Goal: Check status: Verify the current state of an ongoing process or item

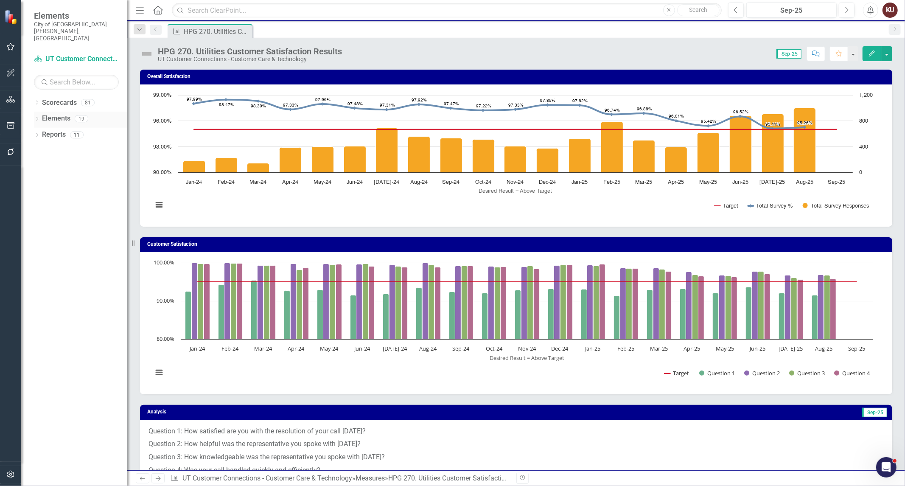
click at [39, 117] on icon "Dropdown" at bounding box center [37, 119] width 6 height 5
click at [41, 149] on icon "Dropdown" at bounding box center [41, 151] width 6 height 5
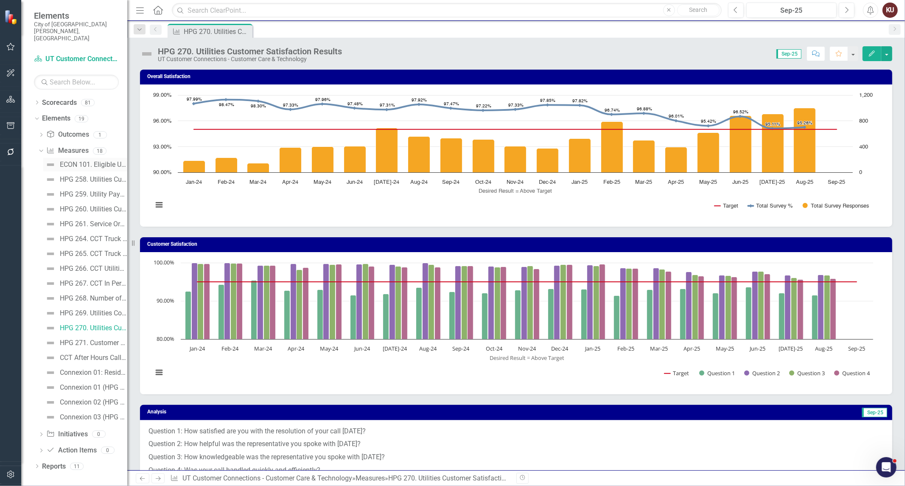
click at [79, 161] on div "ECON 101. Eligible Utility Disconnects and Uncollected Revenue by Month and Year" at bounding box center [93, 165] width 67 height 8
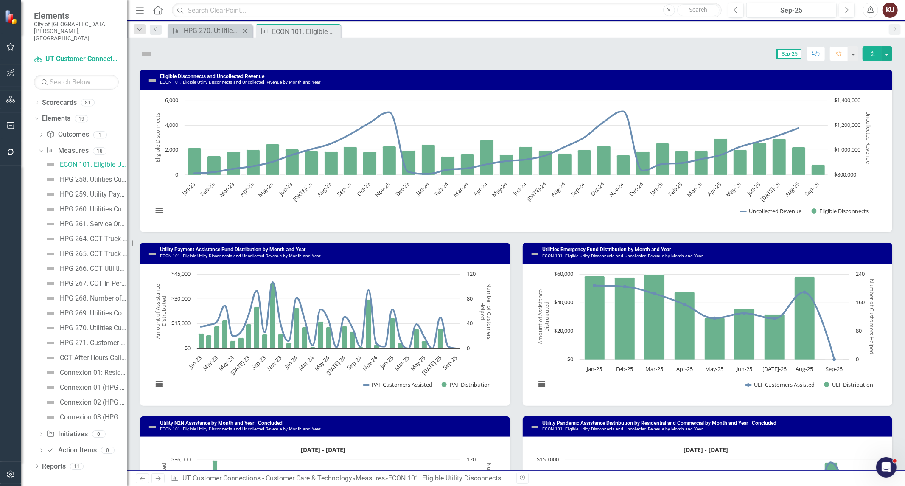
click at [244, 31] on icon at bounding box center [245, 30] width 5 height 5
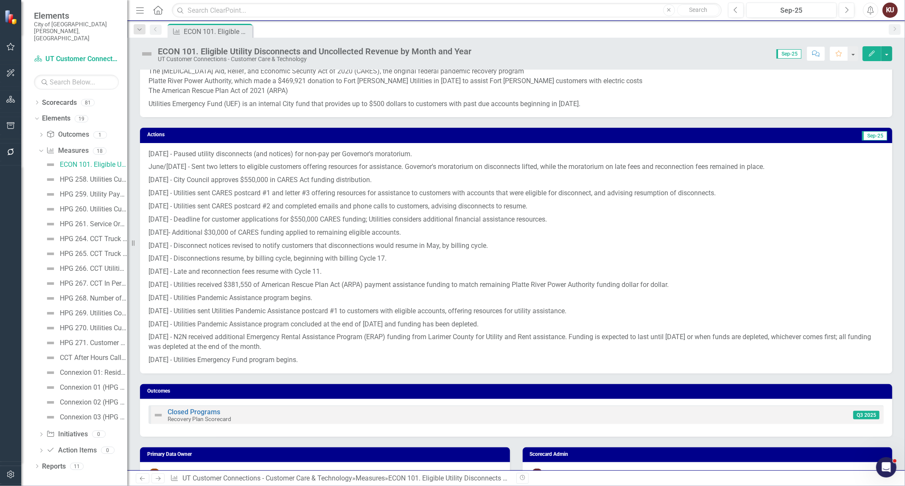
scroll to position [801, 0]
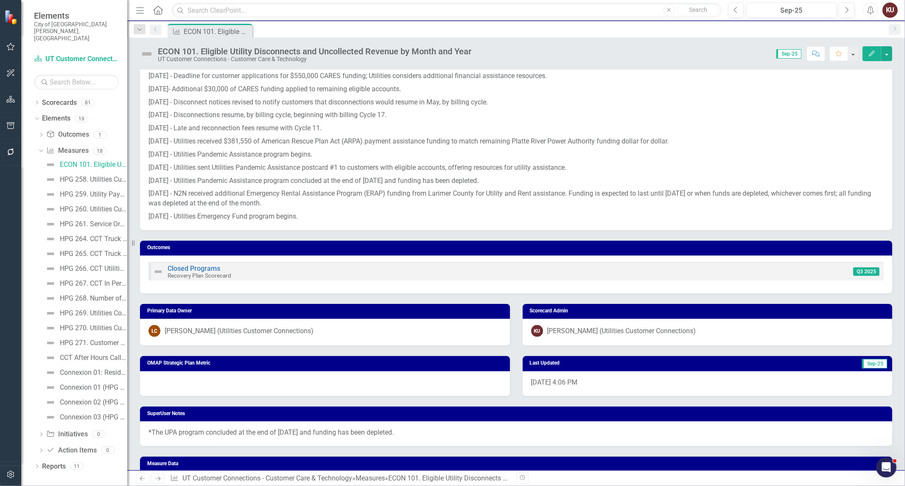
click at [158, 480] on icon "Next" at bounding box center [157, 479] width 7 height 6
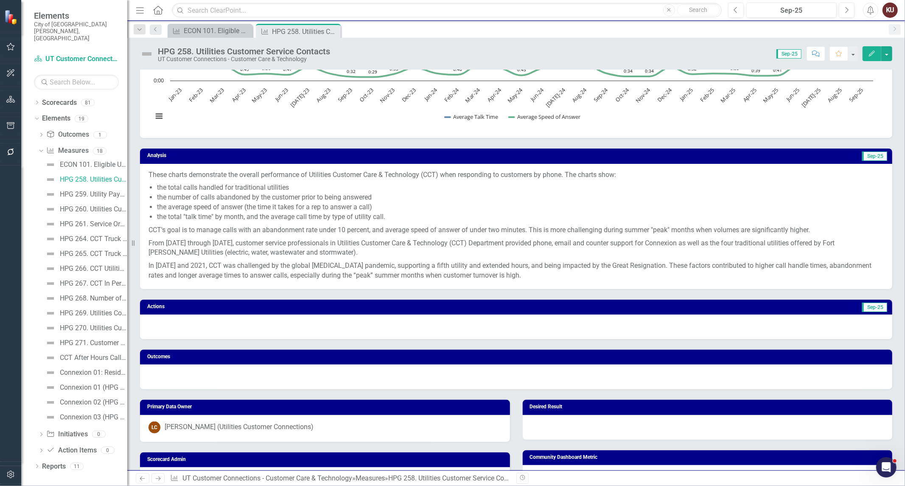
scroll to position [377, 0]
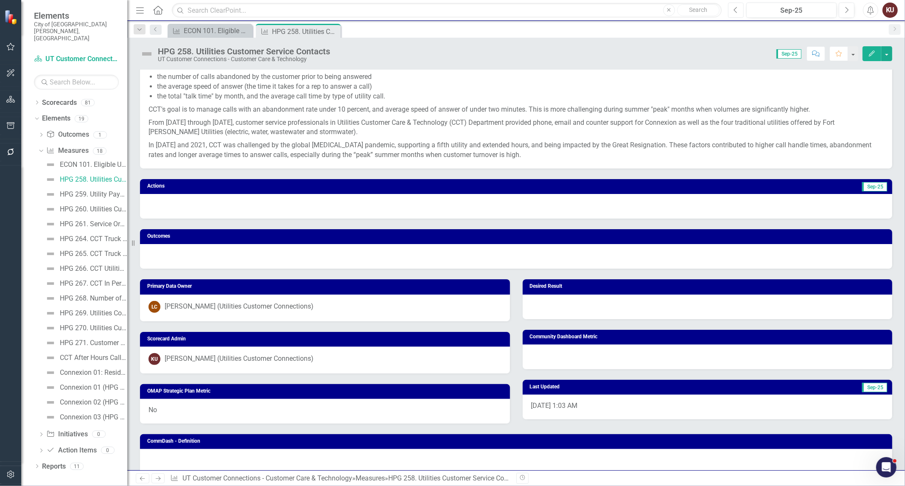
click at [735, 6] on icon "Previous" at bounding box center [736, 10] width 5 height 8
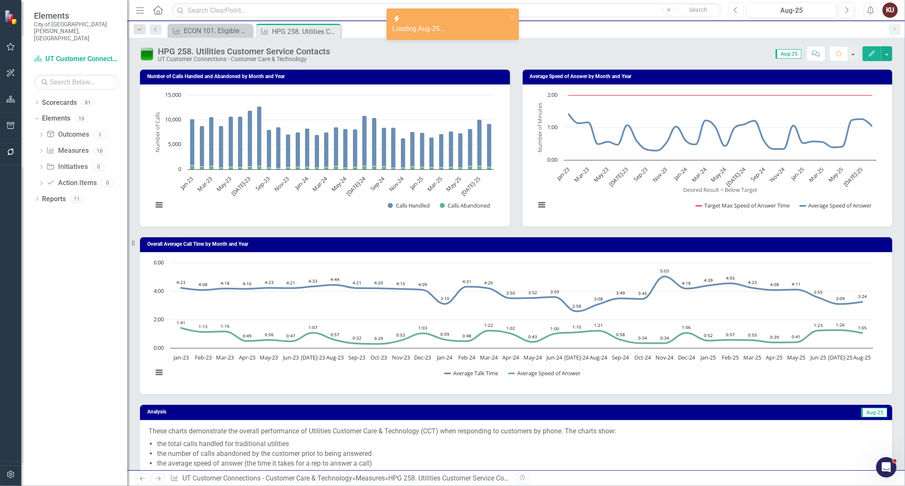
scroll to position [188, 0]
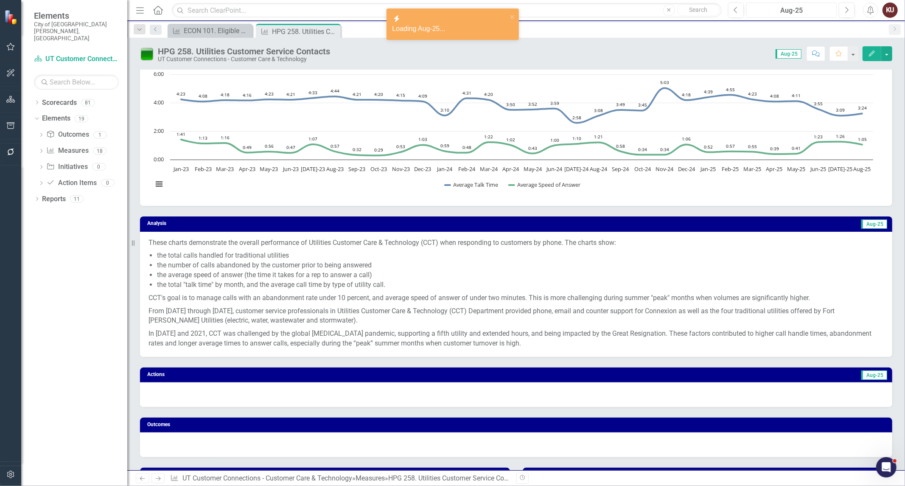
click at [774, 7] on div "Aug-25" at bounding box center [791, 11] width 84 height 10
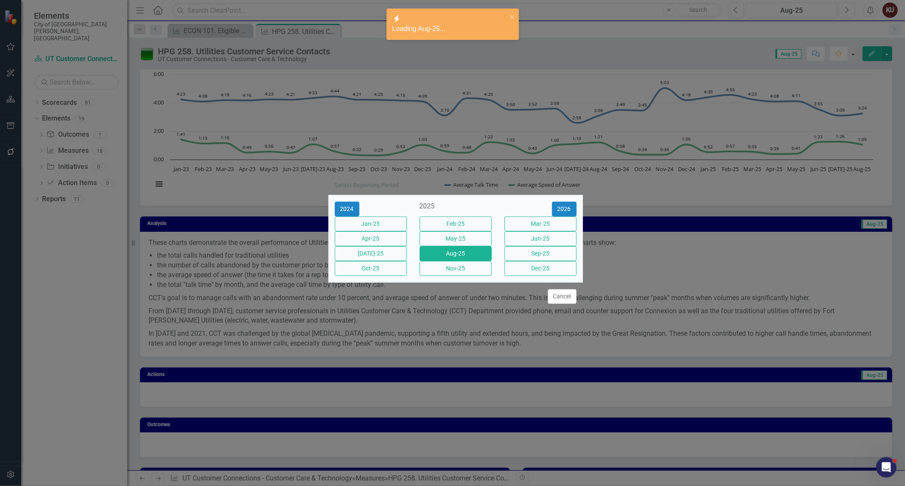
drag, startPoint x: 362, startPoint y: 226, endPoint x: 367, endPoint y: 223, distance: 5.3
click at [362, 225] on button "Jan-25" at bounding box center [371, 223] width 72 height 15
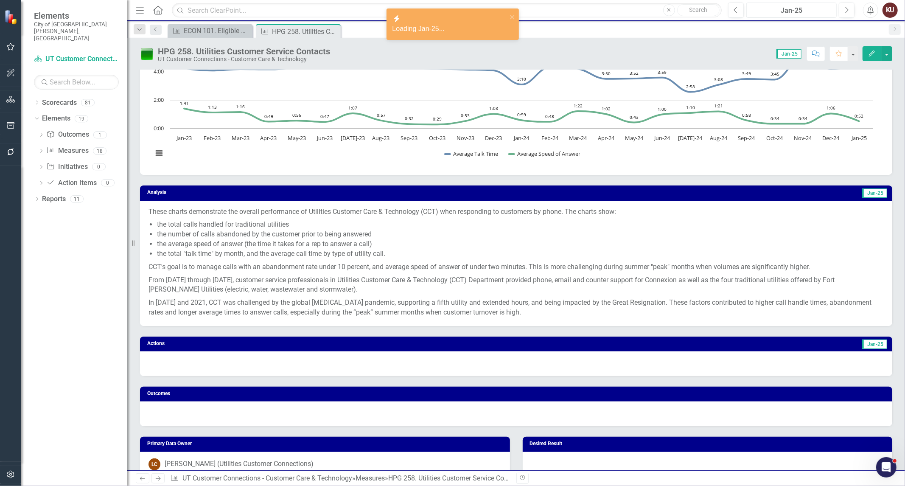
scroll to position [236, 0]
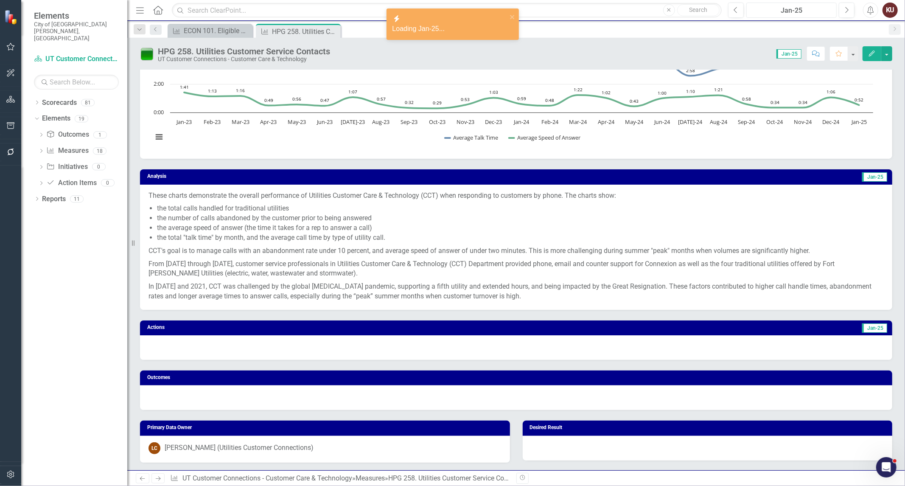
click at [781, 6] on div "Jan-25" at bounding box center [791, 11] width 84 height 10
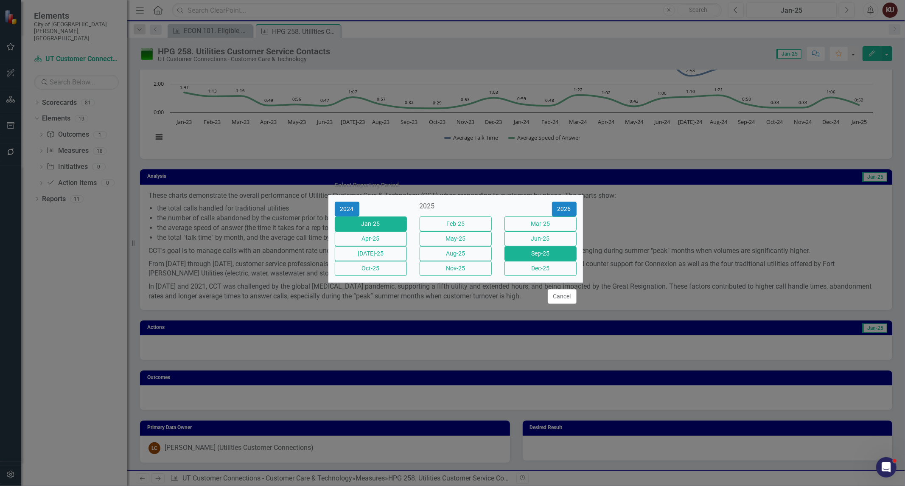
click at [549, 259] on button "Sep-25" at bounding box center [541, 253] width 72 height 15
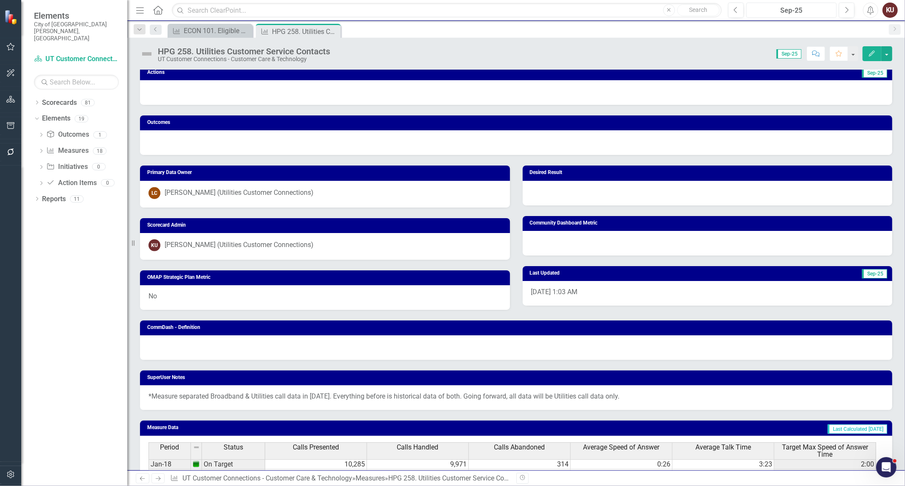
scroll to position [613, 0]
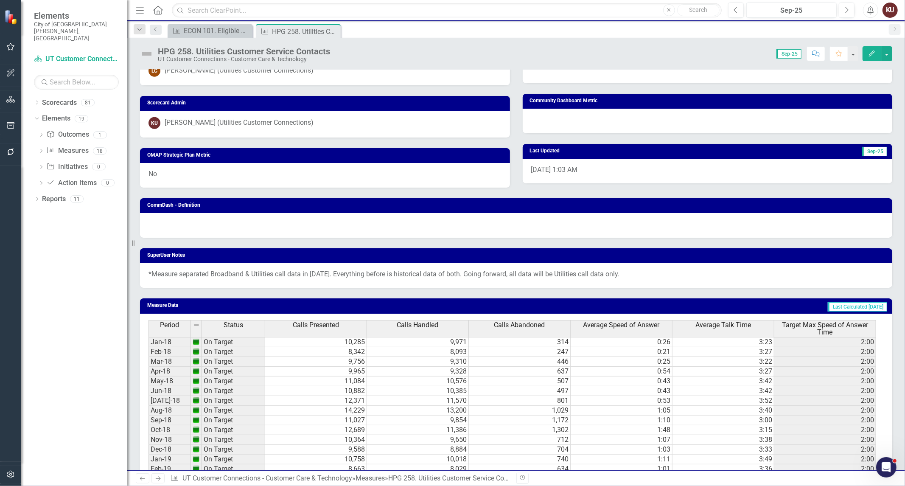
click at [160, 479] on icon "Next" at bounding box center [157, 479] width 7 height 6
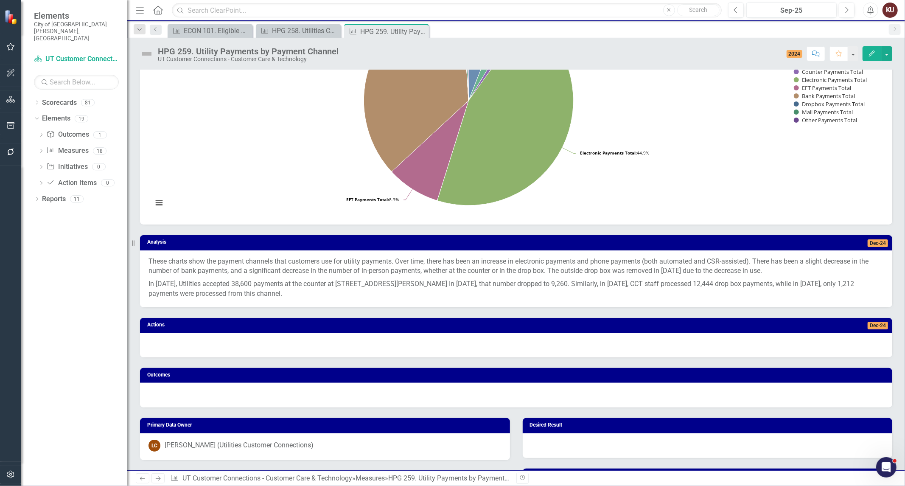
scroll to position [330, 0]
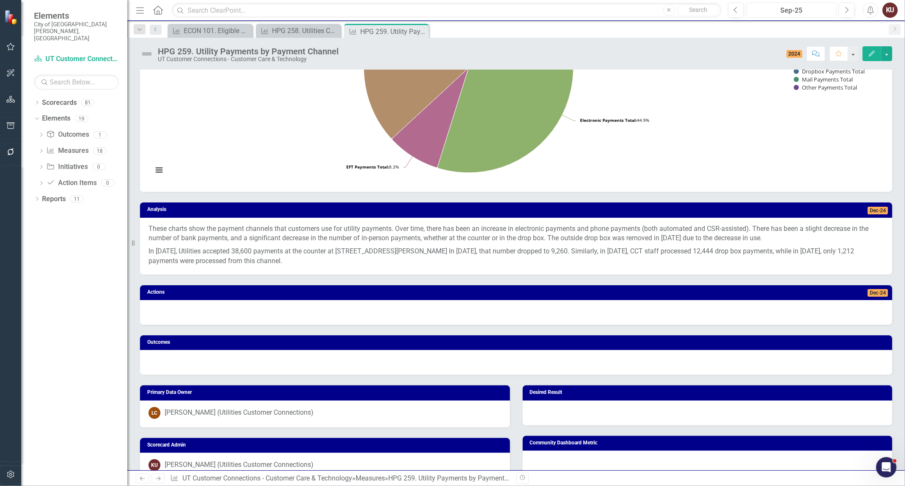
click at [781, 8] on div "Sep-25" at bounding box center [791, 11] width 84 height 10
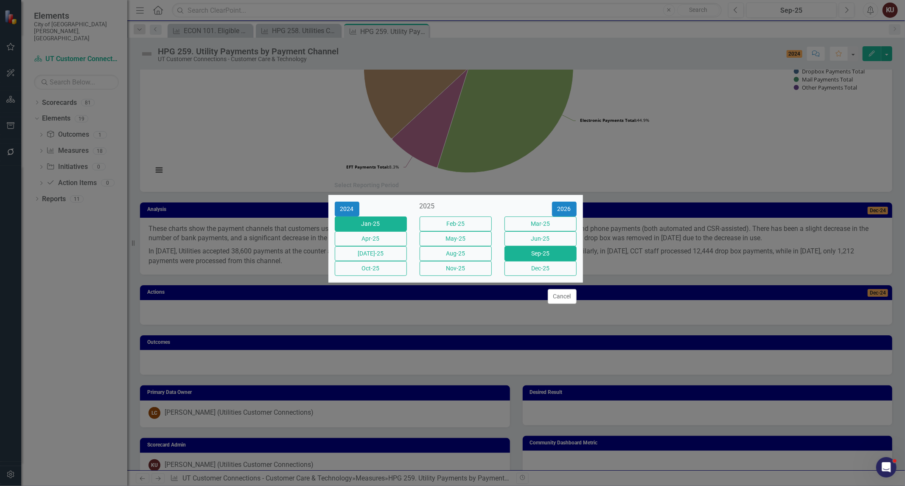
click at [379, 216] on button "Jan-25" at bounding box center [371, 223] width 72 height 15
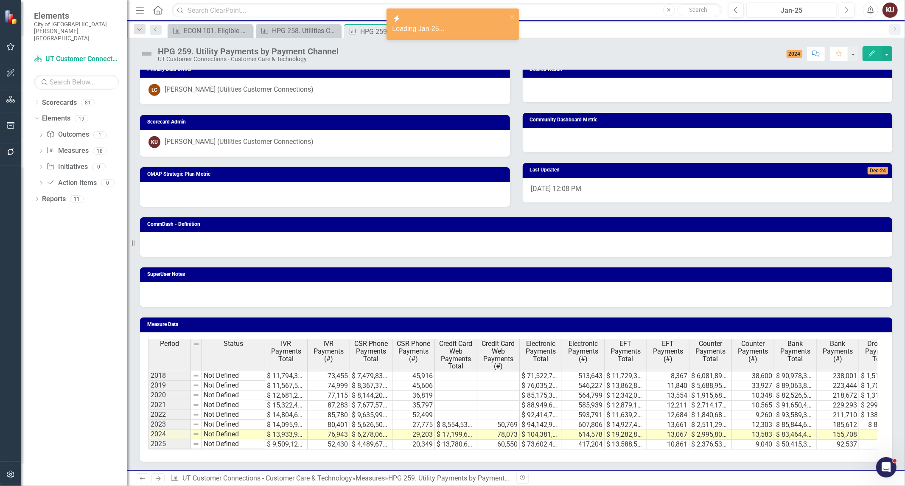
scroll to position [659, 0]
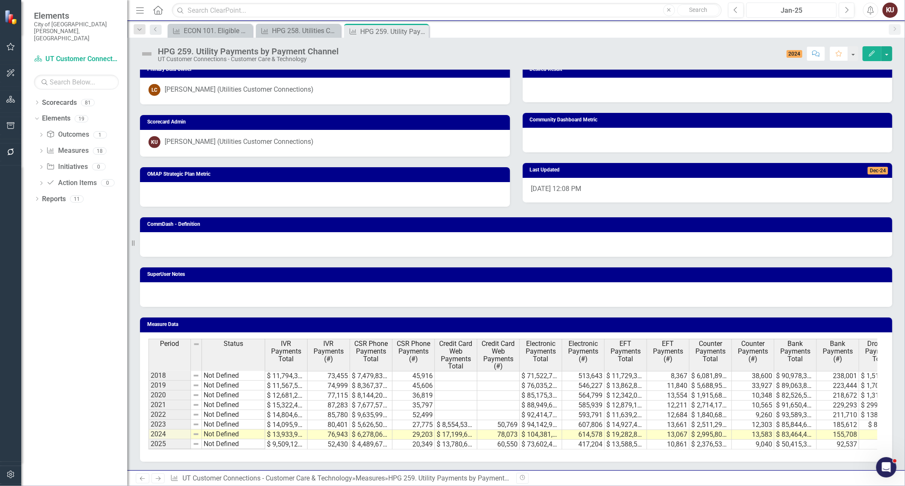
click at [786, 12] on div "Jan-25" at bounding box center [791, 11] width 84 height 10
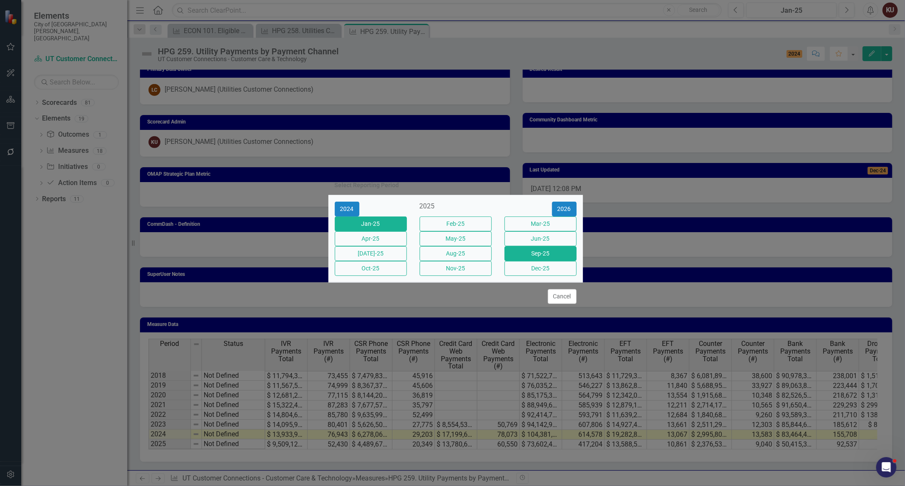
click at [532, 257] on button "Sep-25" at bounding box center [541, 253] width 72 height 15
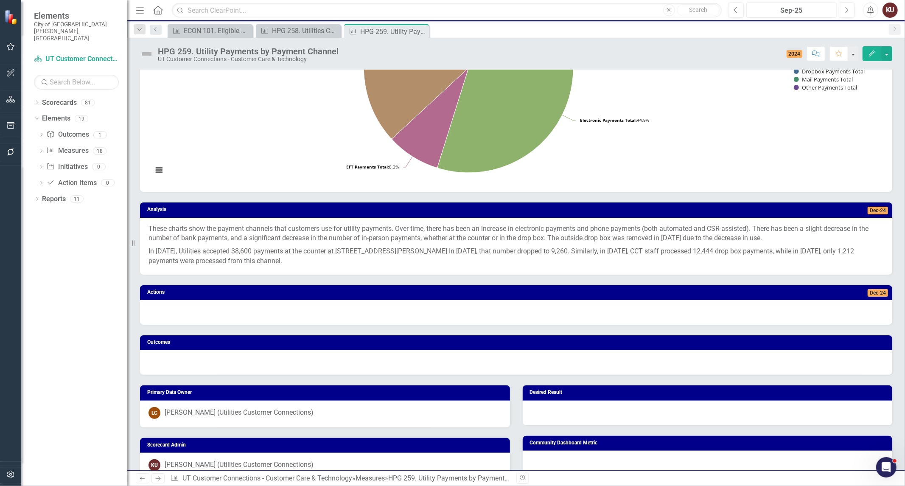
scroll to position [659, 0]
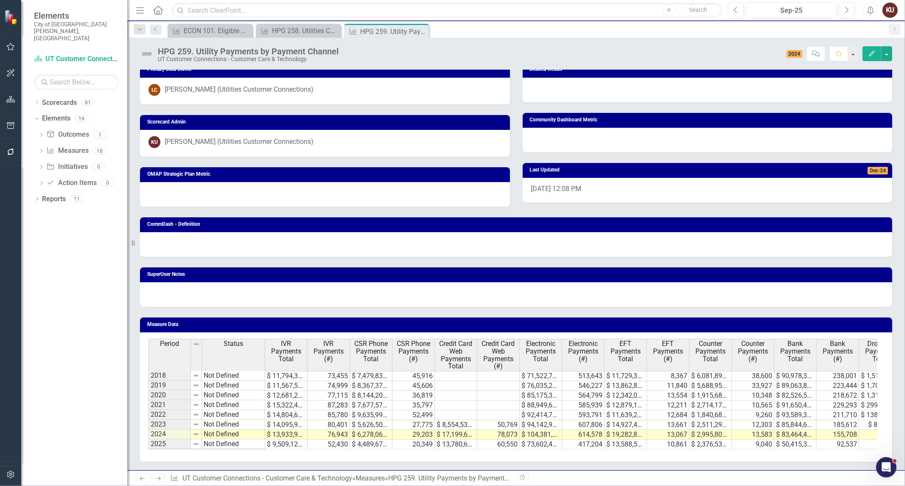
drag, startPoint x: 159, startPoint y: 477, endPoint x: 167, endPoint y: 470, distance: 11.1
click at [159, 477] on icon "Next" at bounding box center [157, 479] width 7 height 6
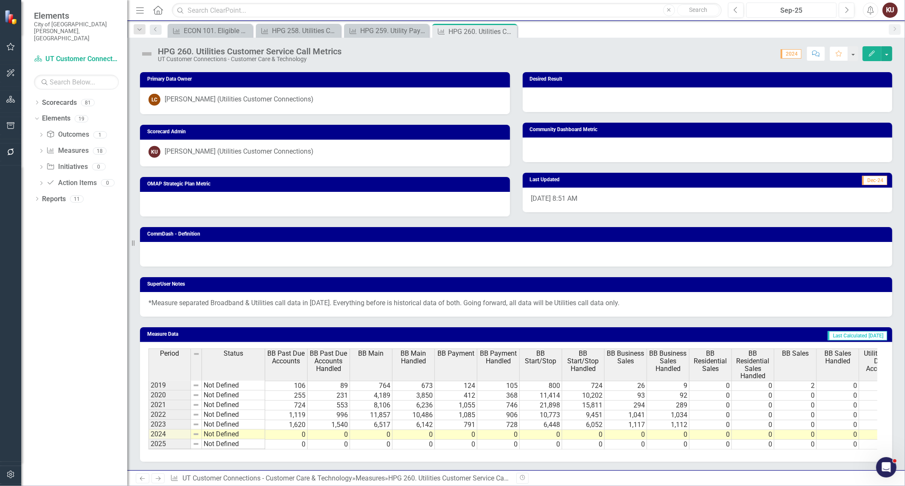
click at [801, 10] on div "Sep-25" at bounding box center [791, 11] width 84 height 10
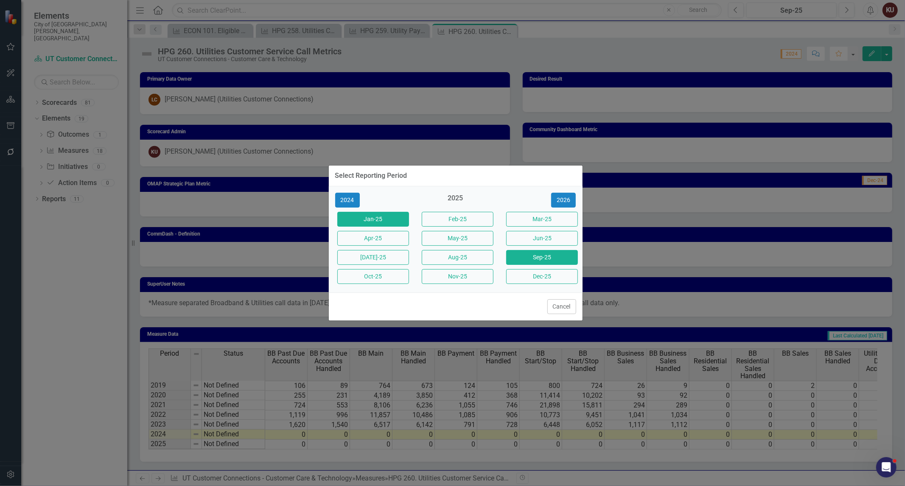
click at [368, 222] on button "Jan-25" at bounding box center [373, 219] width 72 height 15
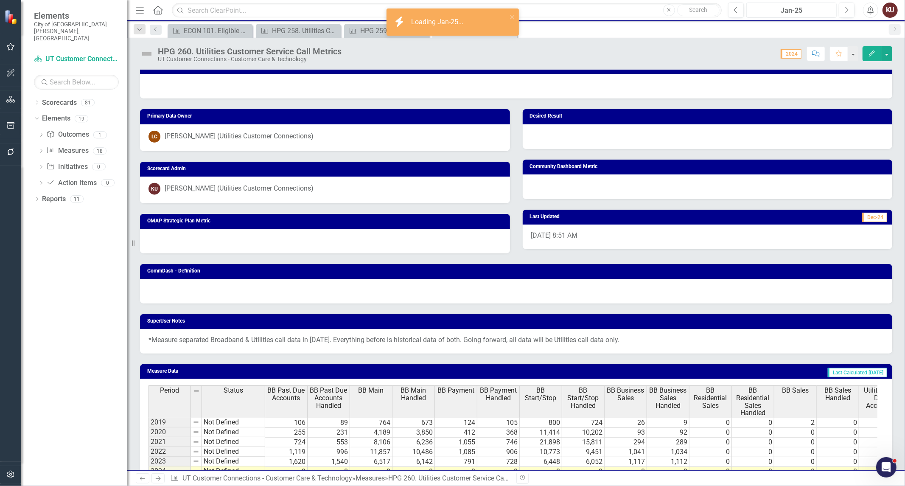
scroll to position [699, 0]
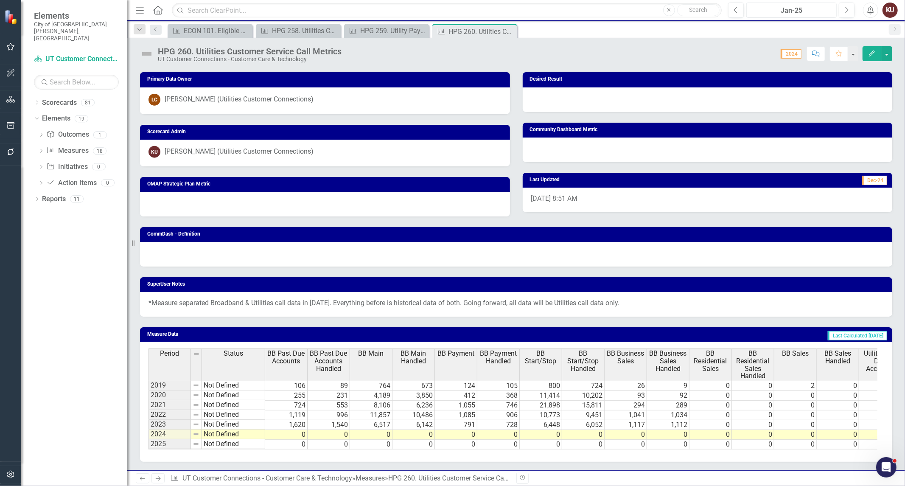
click at [781, 7] on div "Jan-25" at bounding box center [791, 11] width 84 height 10
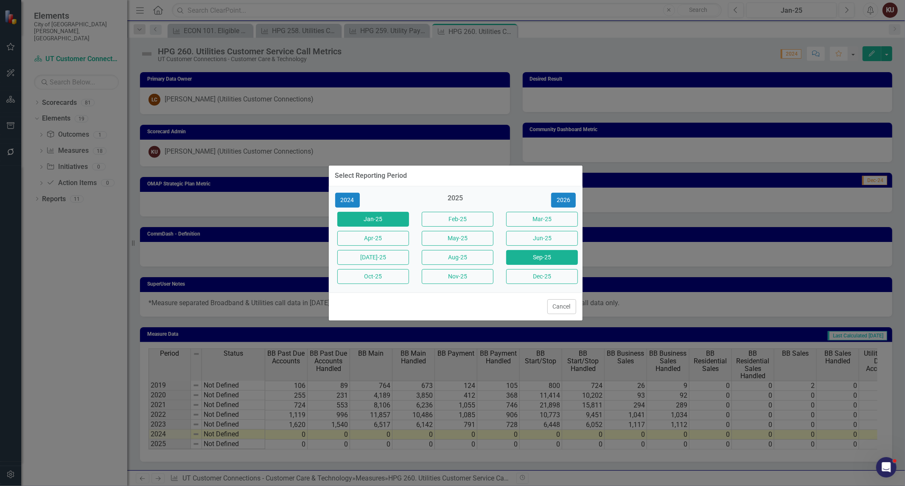
click at [543, 254] on button "Sep-25" at bounding box center [542, 257] width 72 height 15
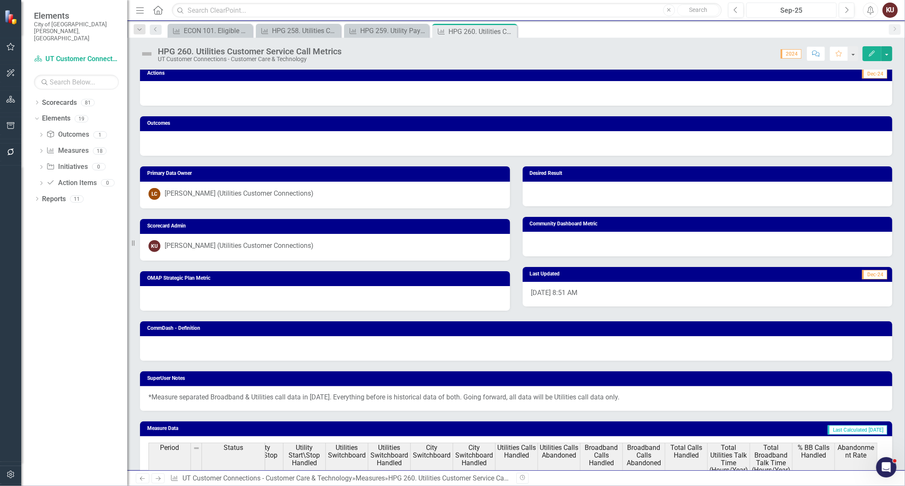
scroll to position [699, 0]
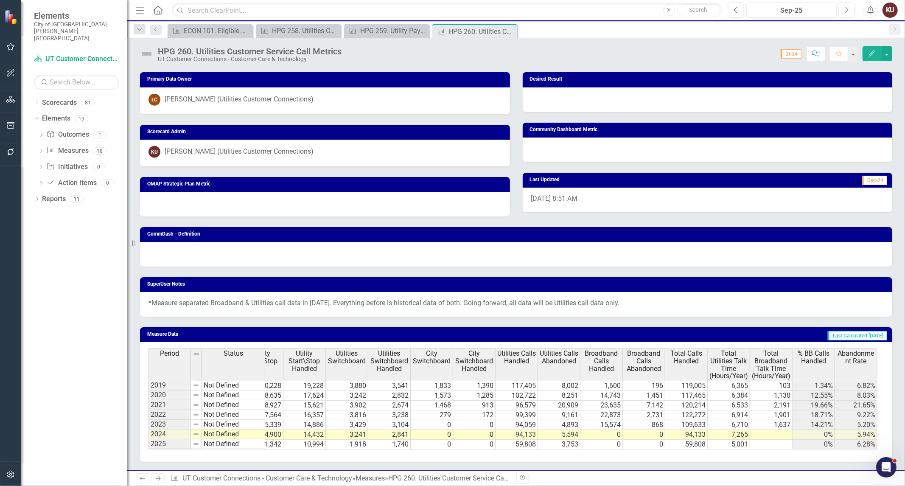
click at [162, 476] on icon "Next" at bounding box center [157, 479] width 7 height 6
